Goal: Task Accomplishment & Management: Use online tool/utility

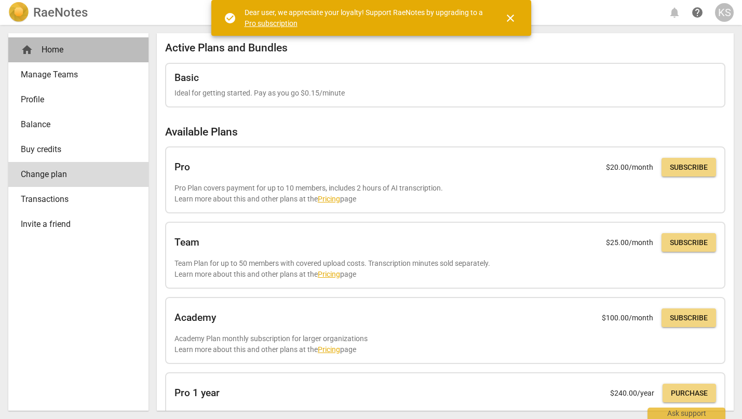
click at [59, 53] on div "home Home" at bounding box center [74, 50] width 107 height 12
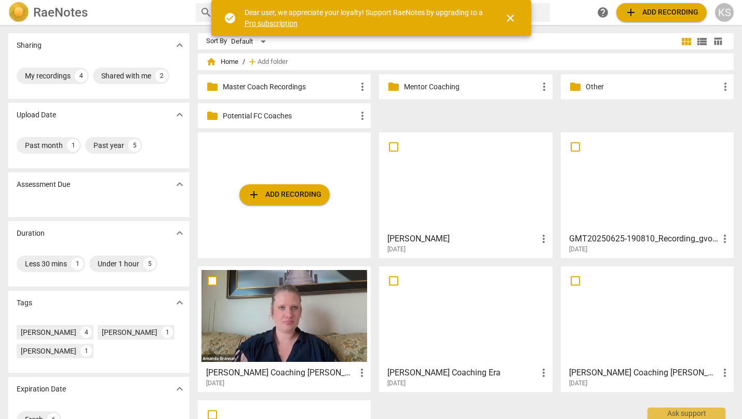
click at [258, 192] on span "add" at bounding box center [254, 195] width 12 height 12
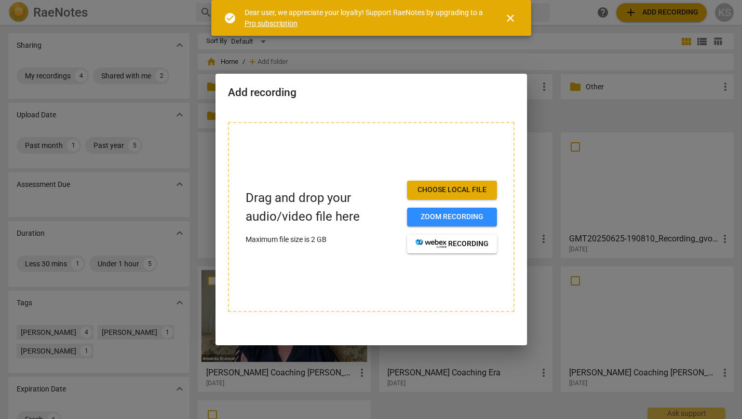
click at [384, 106] on div "Add recording" at bounding box center [372, 92] width 312 height 36
click at [518, 20] on span "close" at bounding box center [510, 18] width 25 height 12
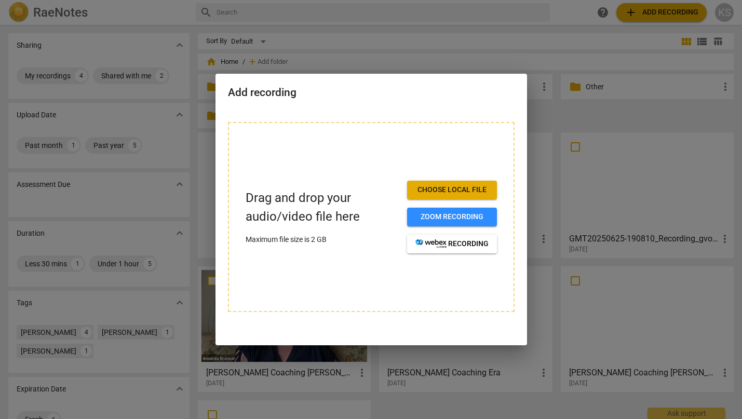
click at [494, 124] on div "Drag and drop your audio/video file here Maximum file size is 2 GB Choose local…" at bounding box center [371, 217] width 287 height 190
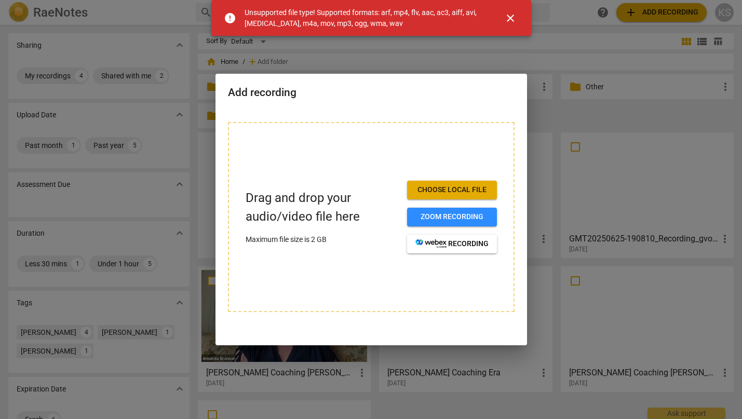
click at [514, 12] on span "close" at bounding box center [510, 18] width 12 height 12
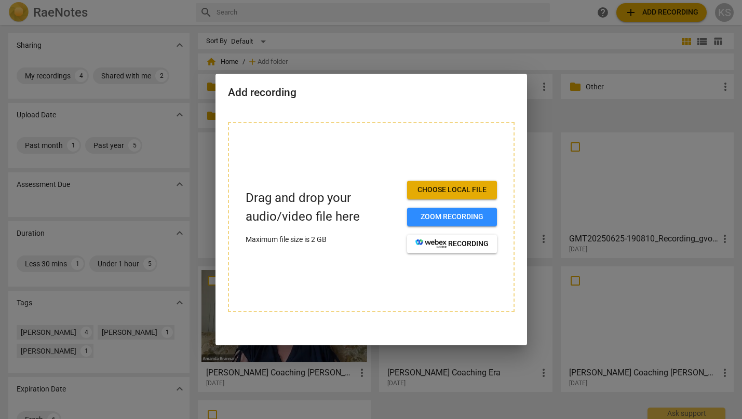
drag, startPoint x: 489, startPoint y: 105, endPoint x: 442, endPoint y: 106, distance: 46.7
click at [488, 106] on div "Add recording" at bounding box center [372, 92] width 312 height 36
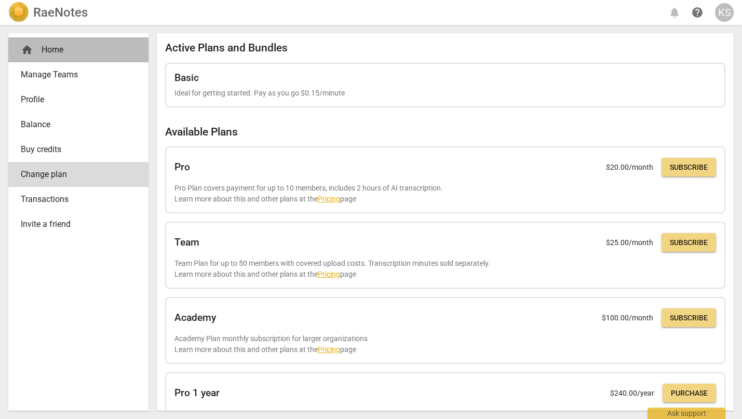
click at [57, 50] on div "home Home" at bounding box center [74, 50] width 107 height 12
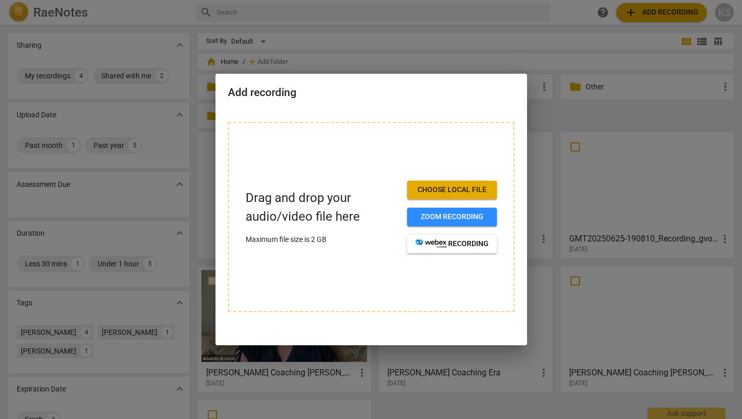
click at [72, 132] on div at bounding box center [371, 209] width 742 height 419
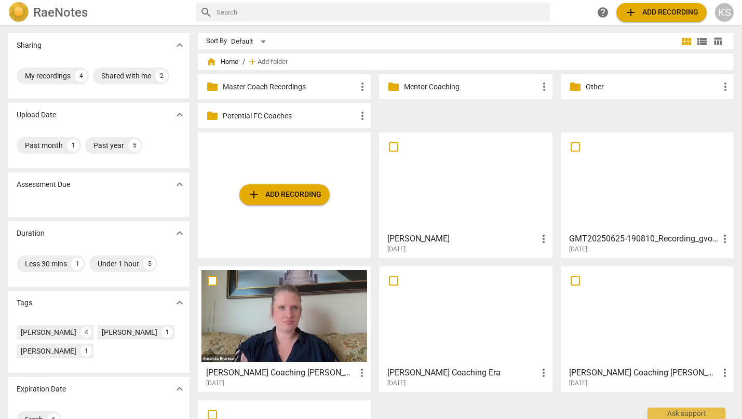
click at [363, 14] on input "text" at bounding box center [381, 12] width 329 height 17
type input "add transcript"
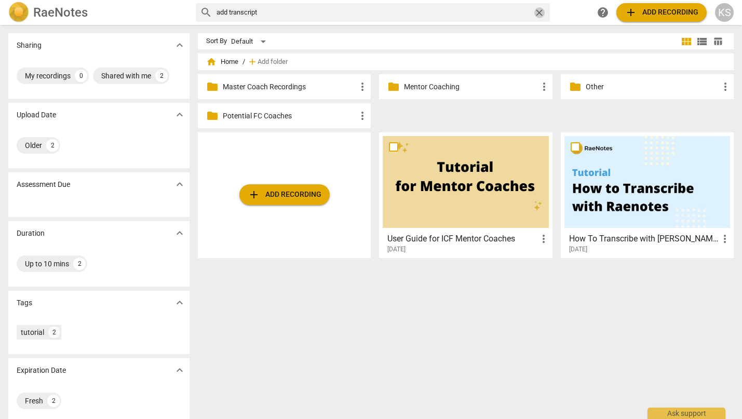
click at [536, 12] on span "close" at bounding box center [539, 12] width 11 height 11
